Goal: Task Accomplishment & Management: Use online tool/utility

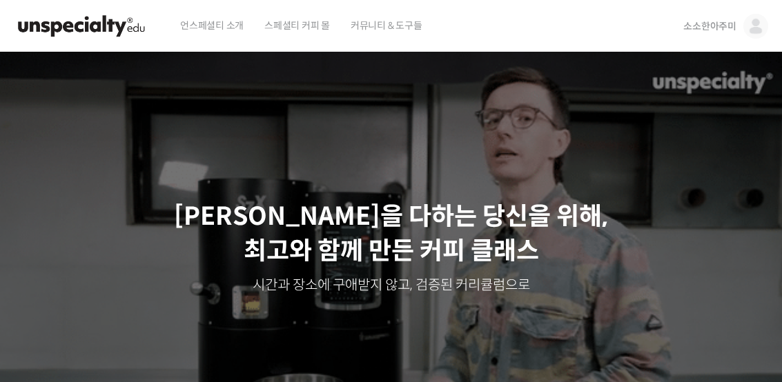
click at [706, 40] on link "소소한아주미" at bounding box center [726, 26] width 85 height 52
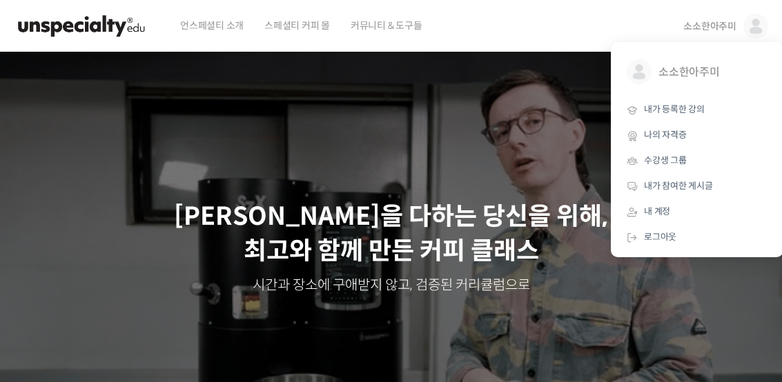
click at [669, 111] on span "내가 등록한 강의" at bounding box center [674, 110] width 61 height 12
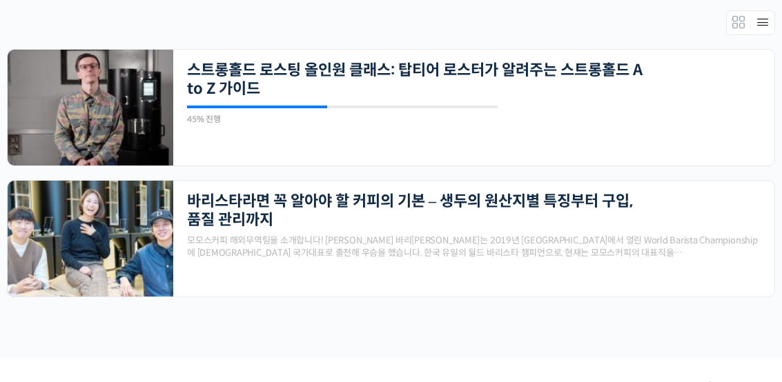
scroll to position [304, 0]
click at [441, 84] on link "스트롱홀드 로스팅 올인원 클래스: 탑티어 로스터가 알려주는 스트롱홀드 A to Z 가이드" at bounding box center [416, 80] width 459 height 38
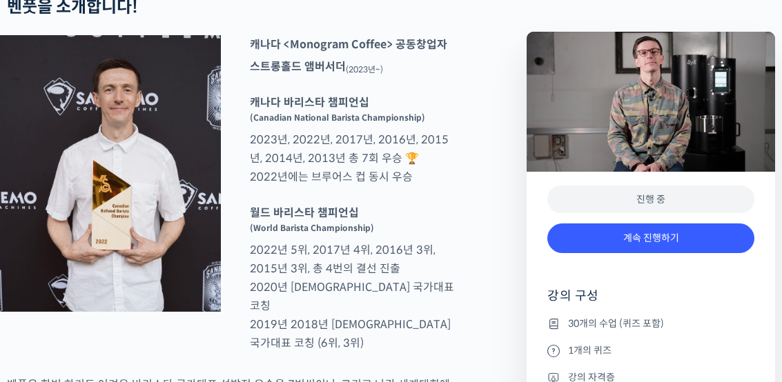
scroll to position [614, 0]
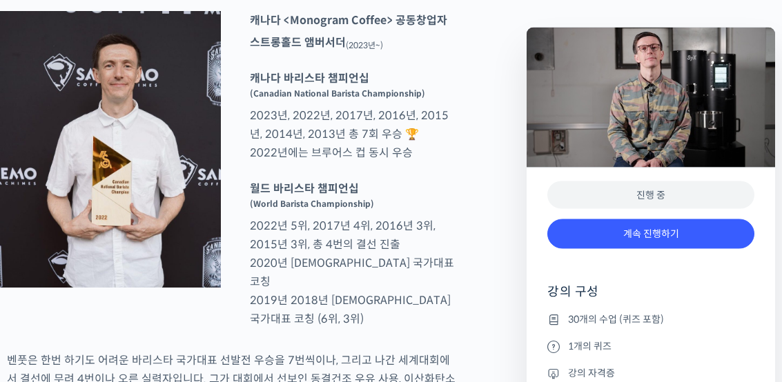
click at [614, 233] on link "계속 진행하기" at bounding box center [651, 235] width 207 height 30
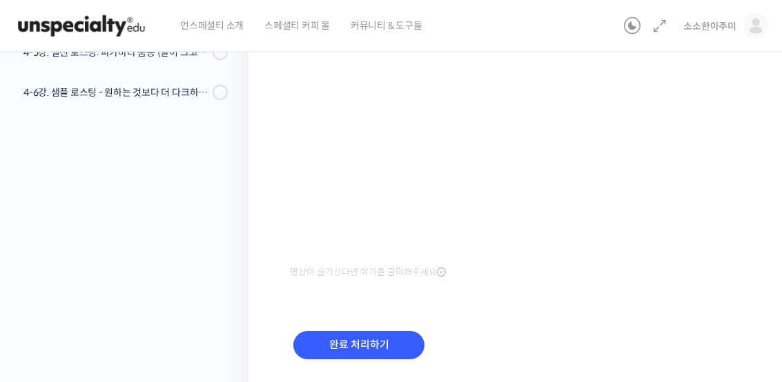
scroll to position [308, 0]
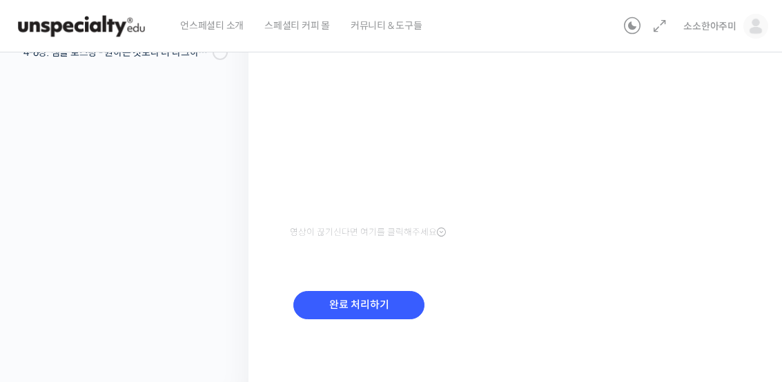
click at [388, 300] on input "완료 처리하기" at bounding box center [358, 305] width 131 height 28
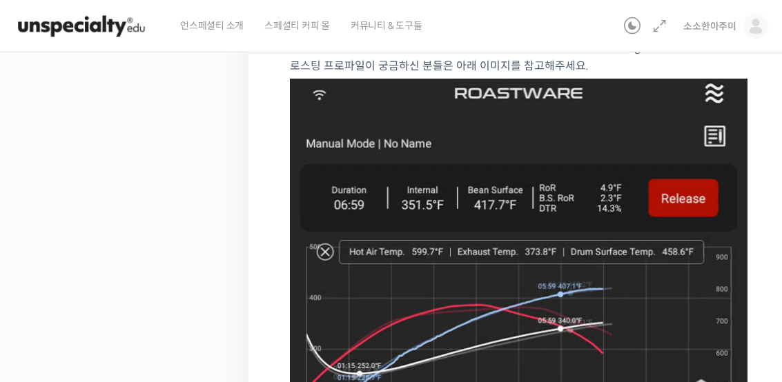
scroll to position [662, 0]
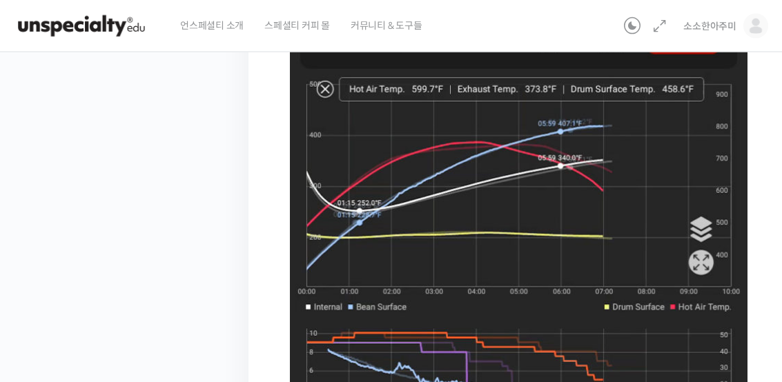
click at [353, 300] on img at bounding box center [519, 268] width 458 height 704
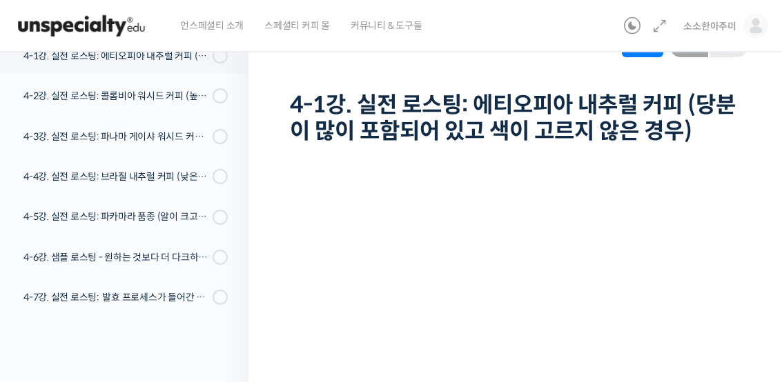
scroll to position [64, 0]
